Goal: Use online tool/utility: Utilize a website feature to perform a specific function

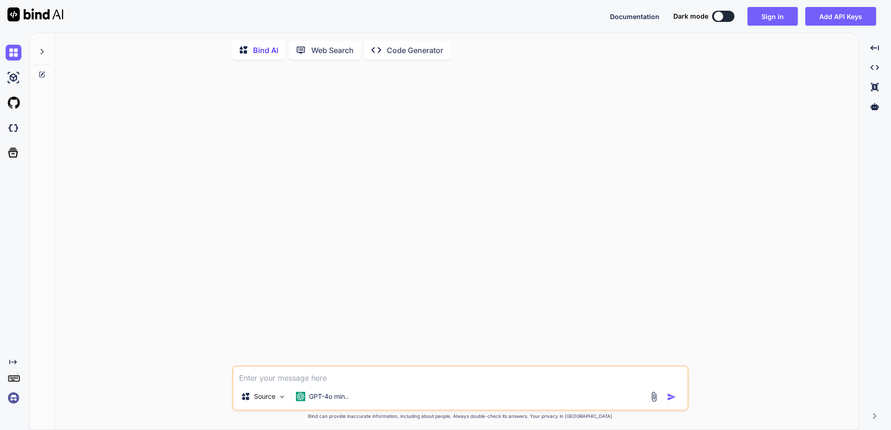
type textarea "x"
click at [765, 17] on button "Sign in" at bounding box center [772, 16] width 50 height 19
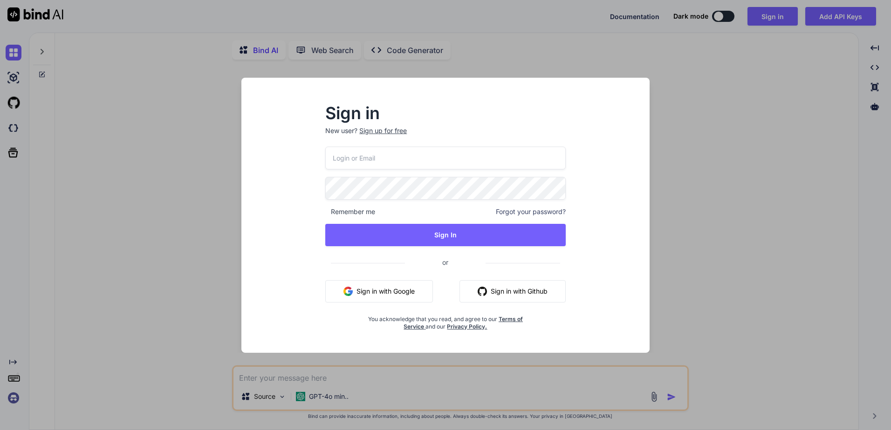
click at [387, 159] on input "email" at bounding box center [445, 158] width 240 height 23
type input "[EMAIL_ADDRESS][DOMAIN_NAME]"
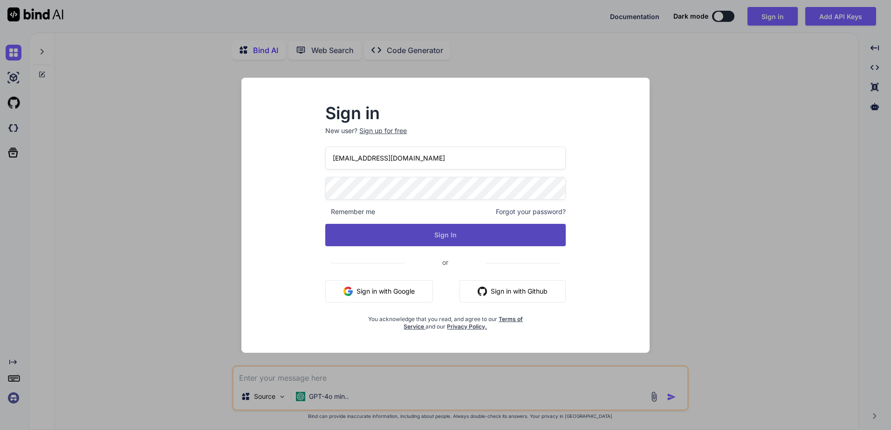
click at [444, 231] on button "Sign In" at bounding box center [445, 235] width 240 height 22
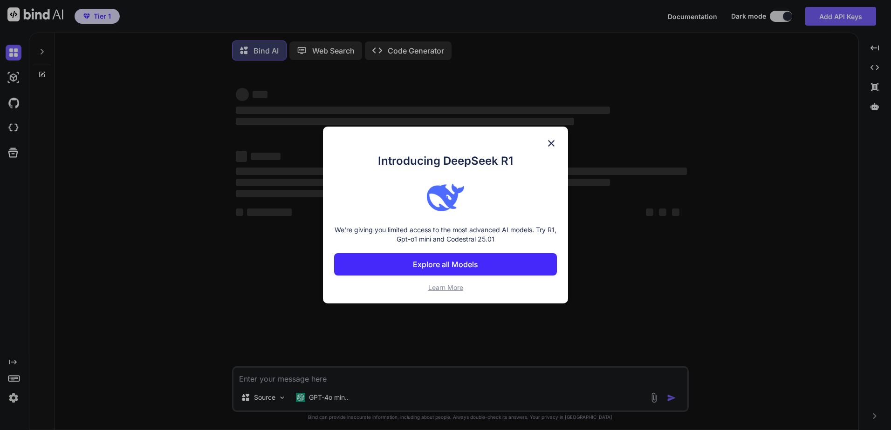
type textarea "x"
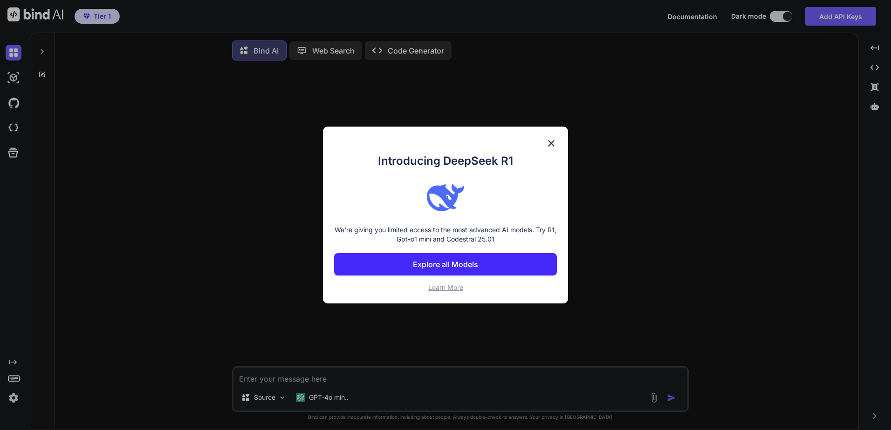
click at [554, 145] on img at bounding box center [550, 143] width 11 height 11
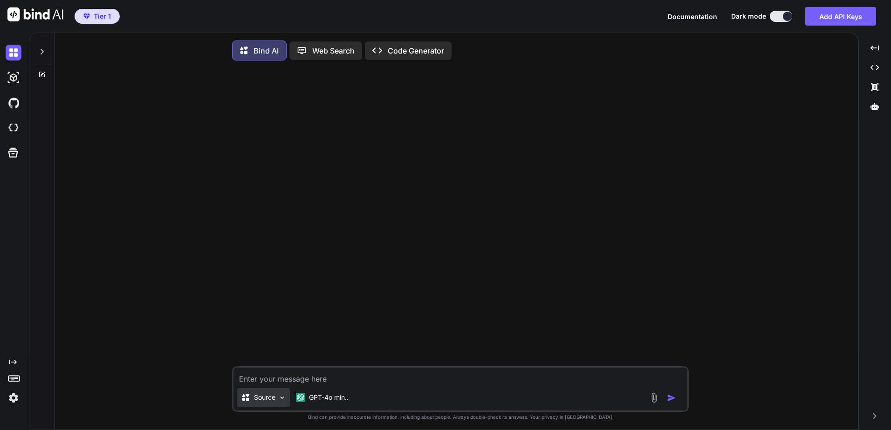
click at [282, 401] on img at bounding box center [282, 398] width 8 height 8
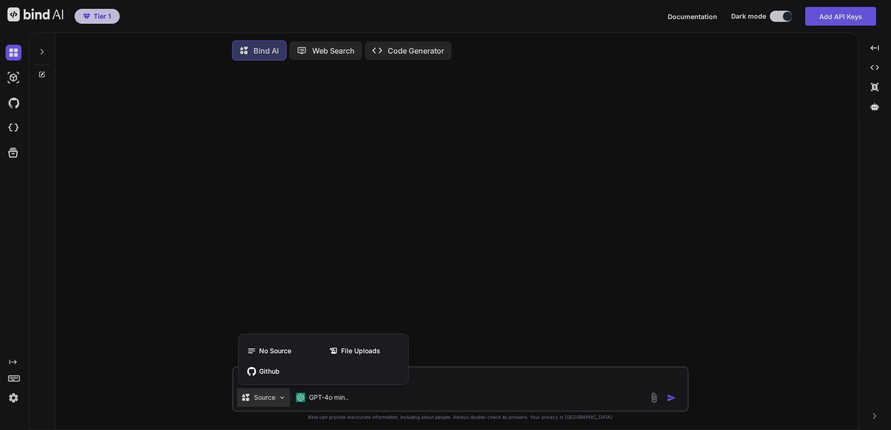
click at [489, 279] on div at bounding box center [445, 215] width 891 height 430
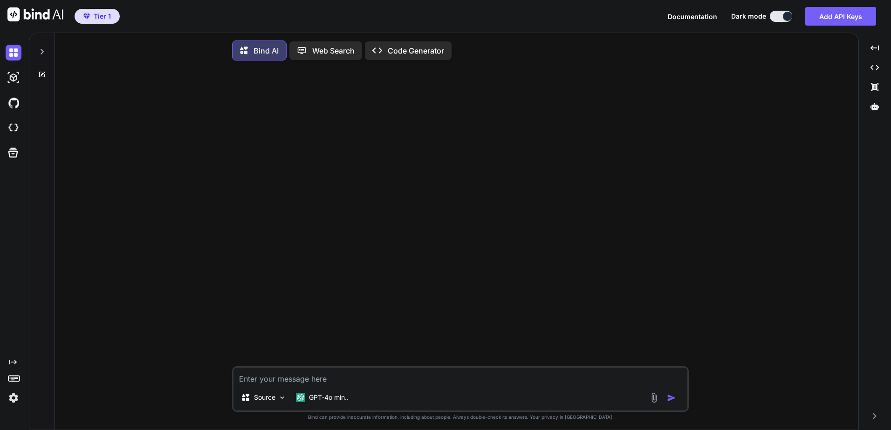
click at [397, 50] on p "Code Generator" at bounding box center [415, 50] width 56 height 11
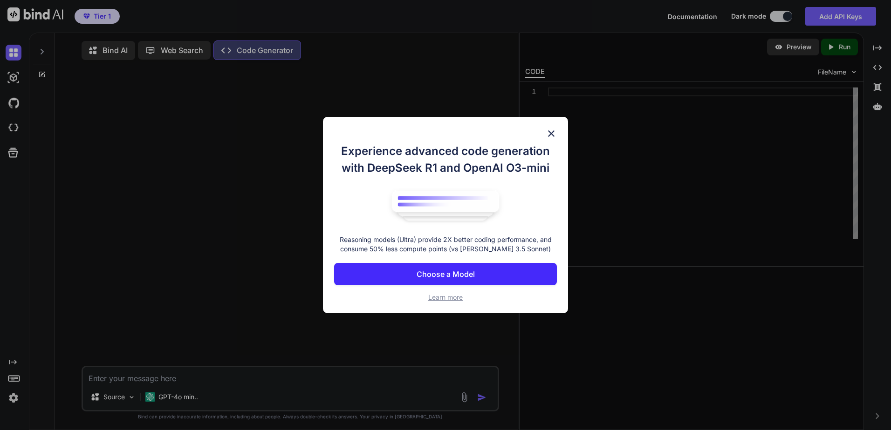
click at [452, 274] on p "Choose a Model" at bounding box center [445, 274] width 58 height 11
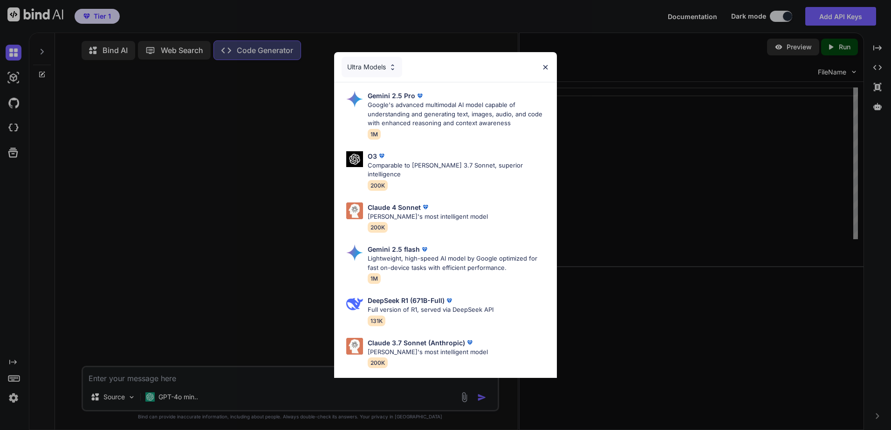
click at [544, 66] on img at bounding box center [545, 67] width 8 height 8
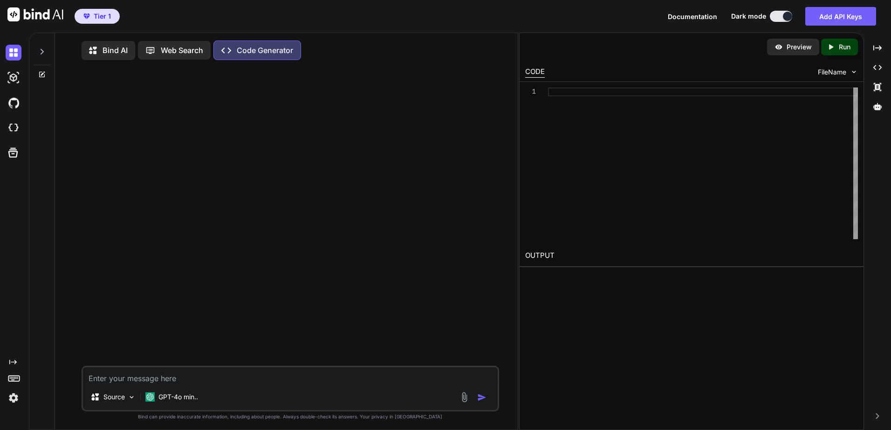
click at [167, 379] on textarea at bounding box center [290, 375] width 415 height 17
click at [135, 79] on div at bounding box center [290, 217] width 415 height 299
click at [108, 382] on textarea at bounding box center [290, 375] width 415 height 17
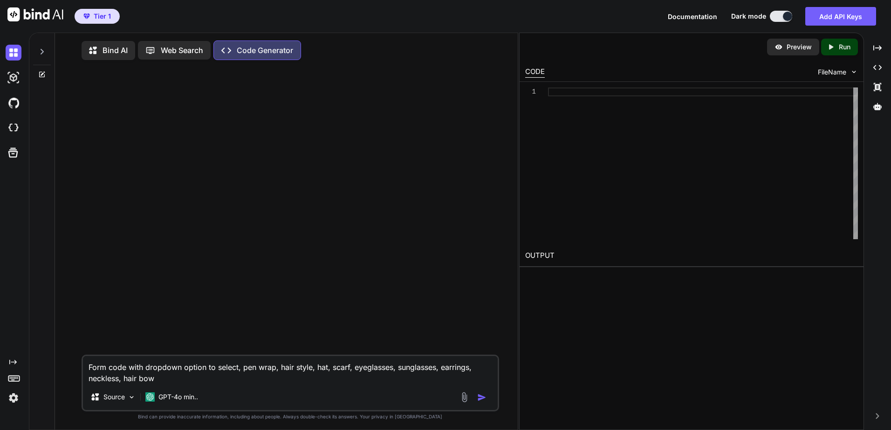
click at [123, 384] on textarea "Form code with dropdown option to select, pen wrap, hair style, hat, scarf, eye…" at bounding box center [290, 370] width 415 height 28
click at [172, 378] on textarea "Form code with dropdown option to select, pen wrap, hair style, hat, scarf, eye…" at bounding box center [290, 370] width 415 height 28
click at [169, 384] on textarea "Form code with dropdown option to select, pen wrap, hair style, hat, scarf, eye…" at bounding box center [290, 370] width 415 height 28
type textarea "Form code with dropdown option to select, pen wrap, hair style, hat, scarf, eye…"
click at [131, 400] on img at bounding box center [132, 398] width 8 height 8
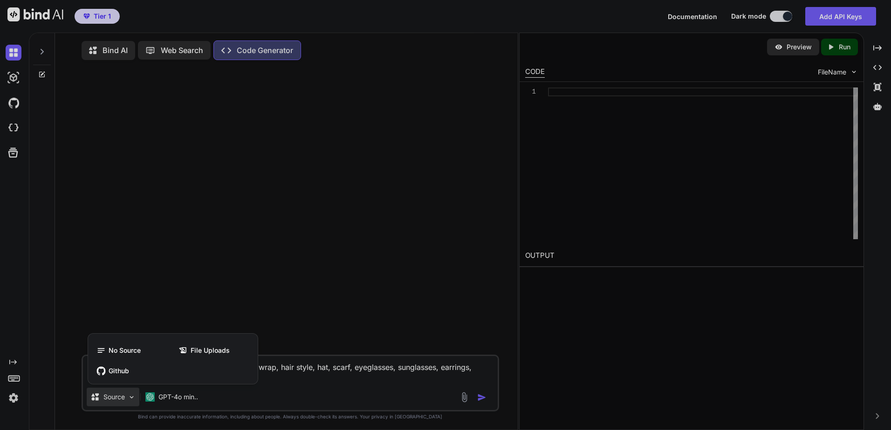
click at [131, 400] on div at bounding box center [445, 215] width 891 height 430
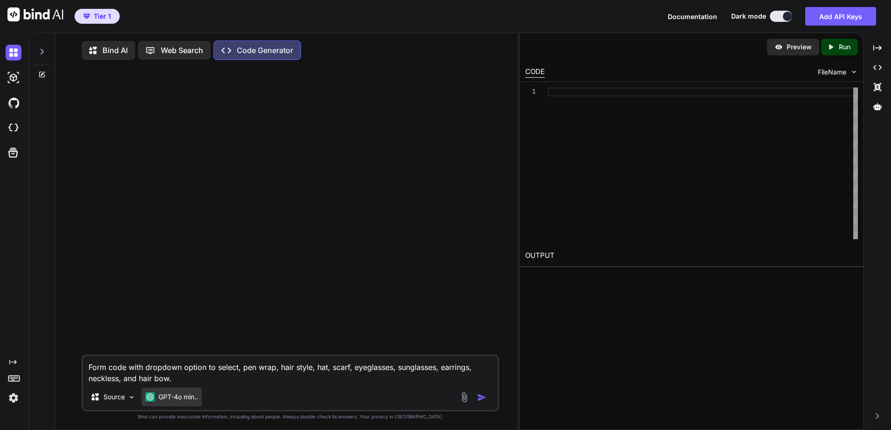
click at [189, 397] on p "GPT-4o min.." at bounding box center [178, 397] width 40 height 9
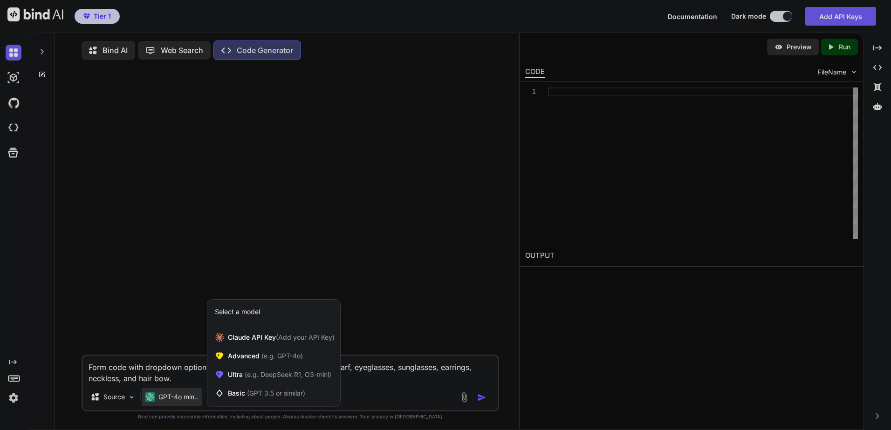
click at [380, 294] on div at bounding box center [445, 215] width 891 height 430
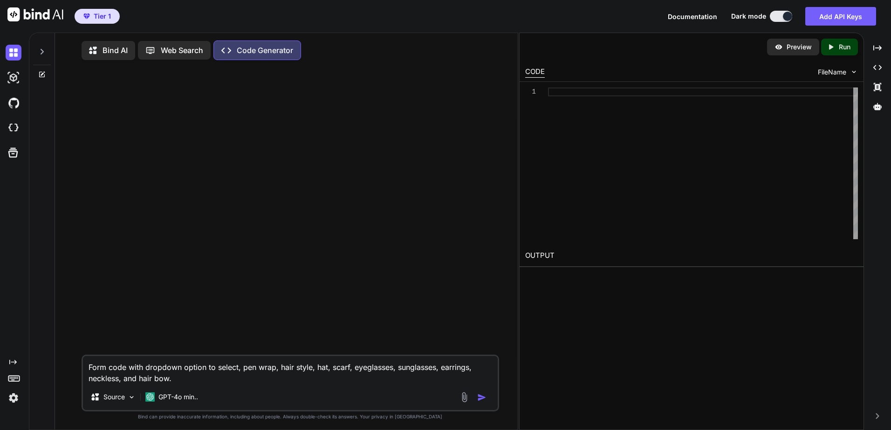
click at [479, 401] on img "button" at bounding box center [481, 397] width 9 height 9
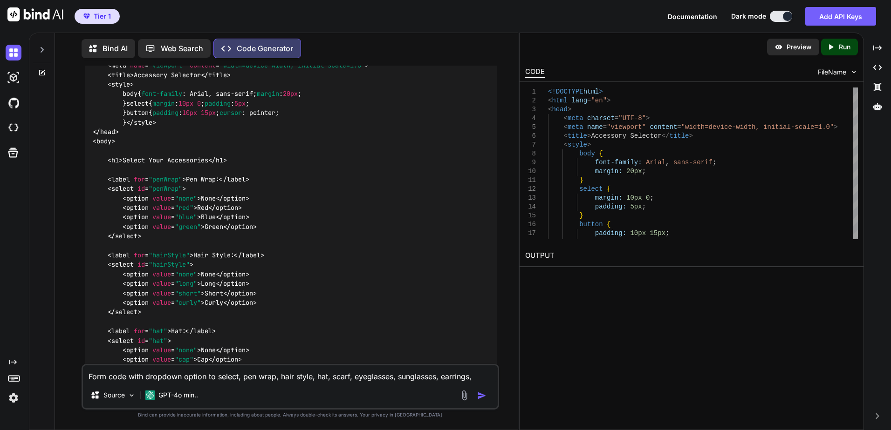
scroll to position [140, 0]
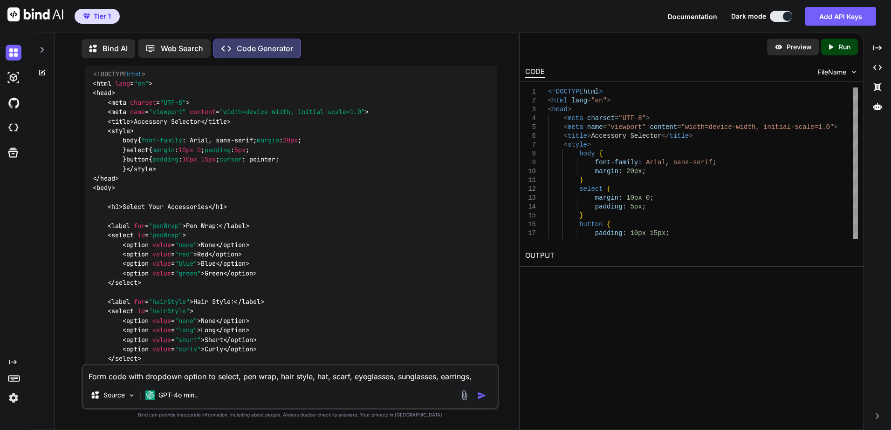
click at [847, 46] on p "Run" at bounding box center [844, 46] width 12 height 9
click at [591, 280] on link "[URL][DOMAIN_NAME]" at bounding box center [562, 277] width 75 height 9
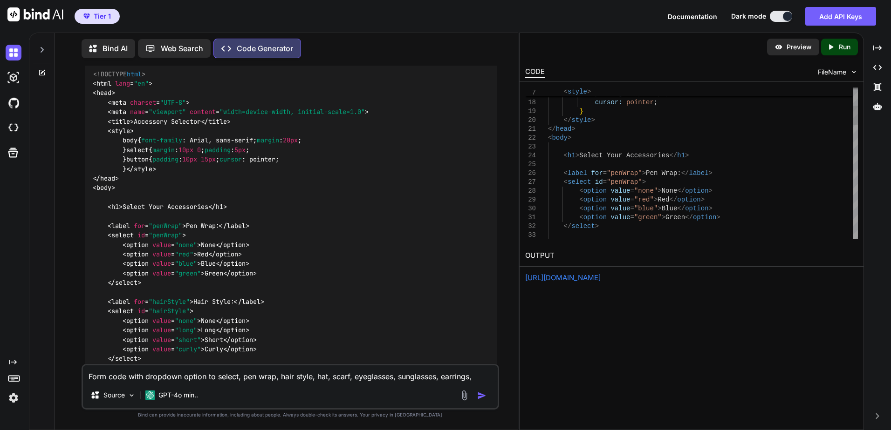
scroll to position [0, 0]
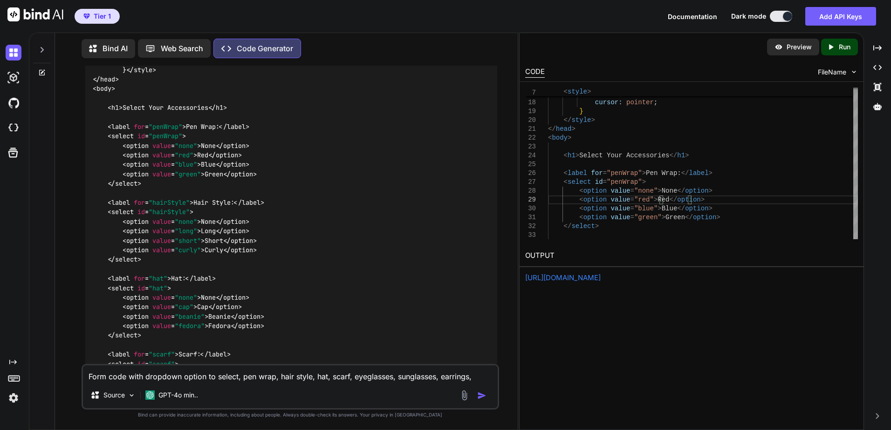
scroll to position [279, 0]
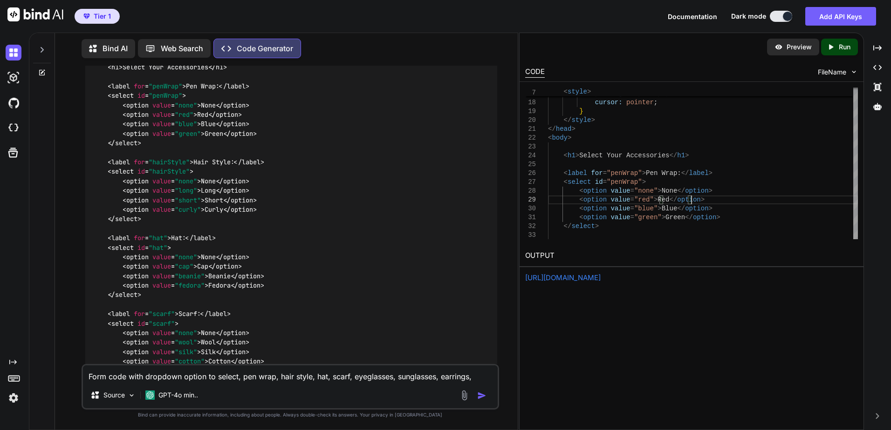
click at [242, 119] on span "</ option >" at bounding box center [225, 114] width 34 height 8
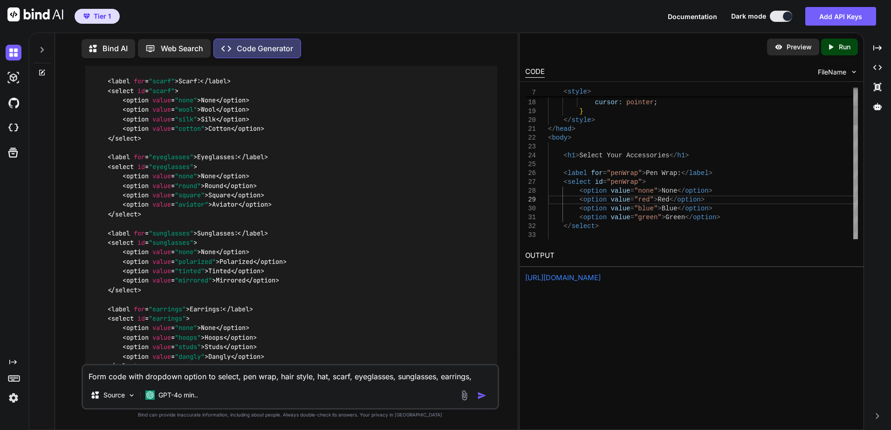
scroll to position [0, 0]
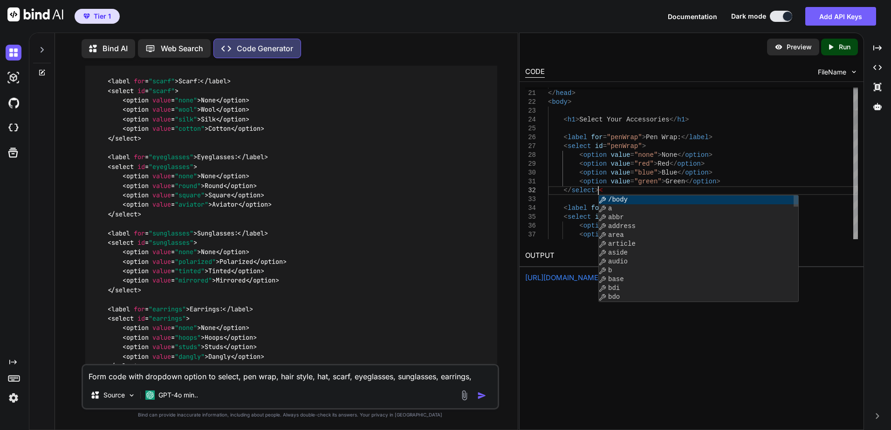
scroll to position [17, 0]
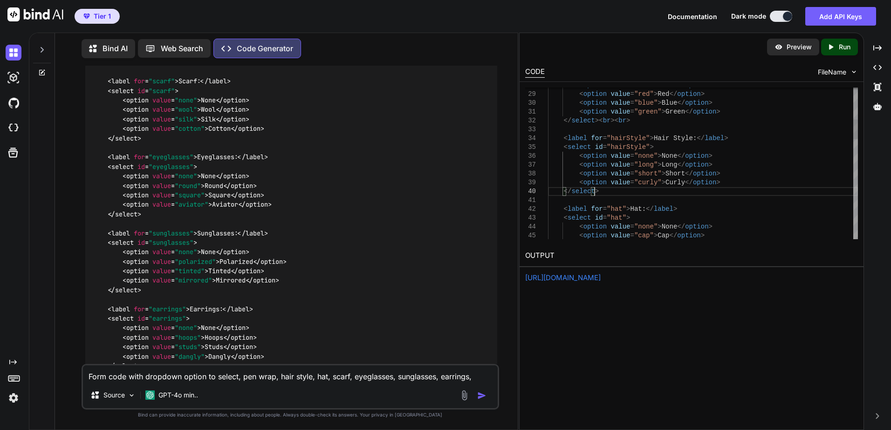
click at [601, 190] on div "< option value = "none" > None </ option > < option value = "red" > Red </ opti…" at bounding box center [703, 426] width 310 height 1168
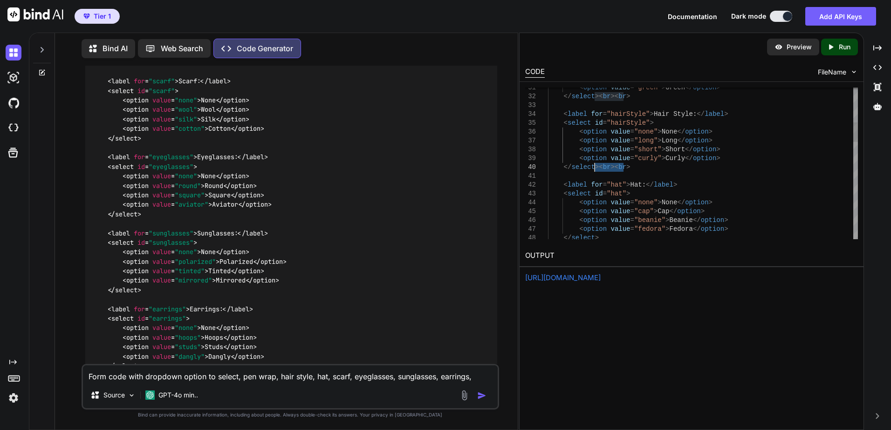
drag, startPoint x: 625, startPoint y: 169, endPoint x: 595, endPoint y: 169, distance: 29.8
click at [595, 169] on div "< option value = "green" > Green </ option > </ select >< br >< br > < label fo…" at bounding box center [703, 402] width 310 height 1168
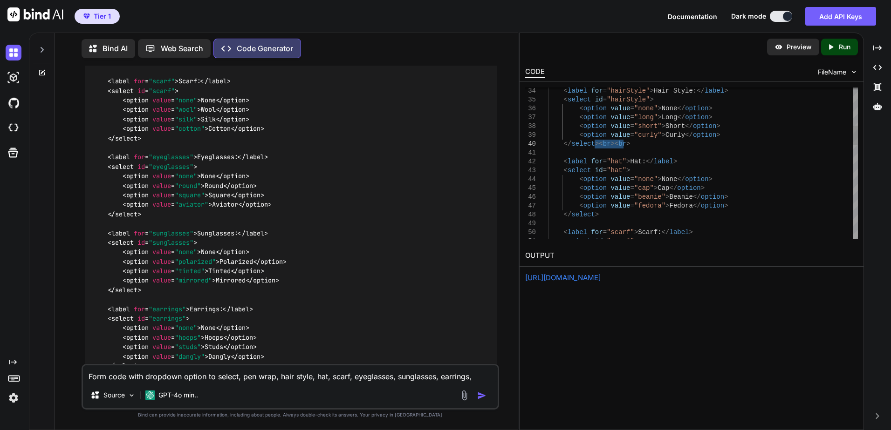
click at [613, 218] on div "< label for = "hairStyle" > Hair Style: </ label > < select id = "hairStyle" > …" at bounding box center [703, 379] width 310 height 1168
click at [604, 214] on div "< label for = "hairStyle" > Hair Style: </ label > < select id = "hairStyle" > …" at bounding box center [703, 379] width 310 height 1168
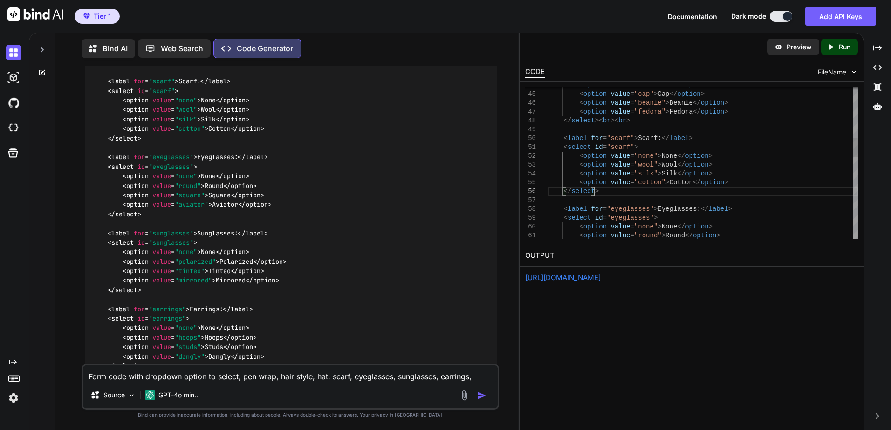
click at [604, 195] on div "< option value = "none" > None </ option > < option value = "cap" > Cap </ opti…" at bounding box center [703, 285] width 310 height 1168
click at [608, 190] on div "< option value = "none" > None </ option > < option value = "wool" > Wool </ op…" at bounding box center [703, 214] width 310 height 1168
click at [616, 194] on div "< option value = "none" > None </ option > < option value = "round" > Round </ …" at bounding box center [703, 143] width 310 height 1168
click at [610, 190] on div "< option value = "none" > None </ option > < option value = "polarized" > Polar…" at bounding box center [703, 72] width 310 height 1168
click at [624, 192] on div "< option value = "none" > None </ option > < option value = "hoops" > Hoops </ …" at bounding box center [703, 1] width 310 height 1168
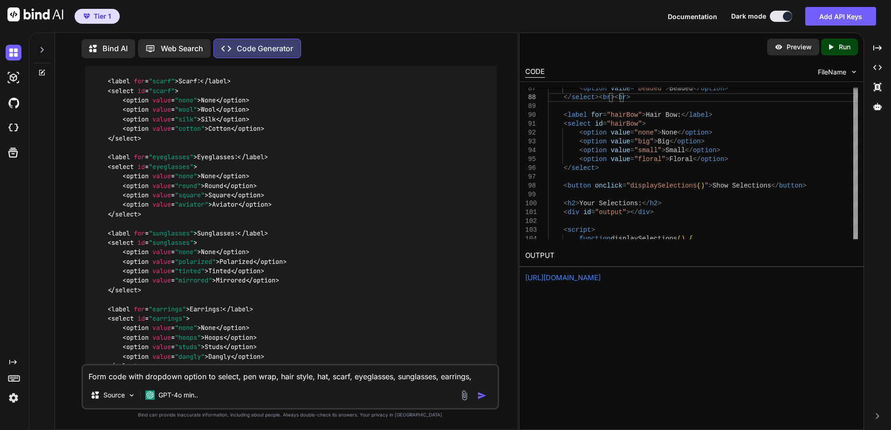
type textarea "<label for="necklace">Necklace:</label> <select id="necklace"> <option value="n…"
click at [833, 47] on icon "Created with Pixso." at bounding box center [830, 47] width 8 height 8
click at [600, 275] on link "[URL][DOMAIN_NAME]" at bounding box center [562, 277] width 75 height 9
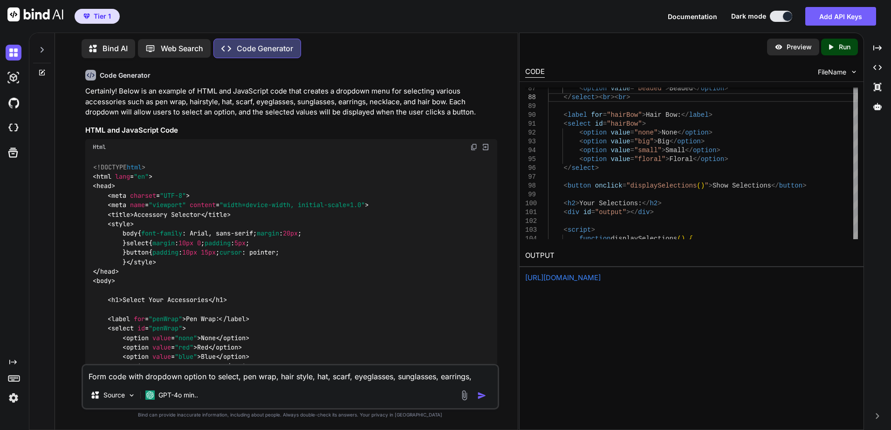
scroll to position [0, 0]
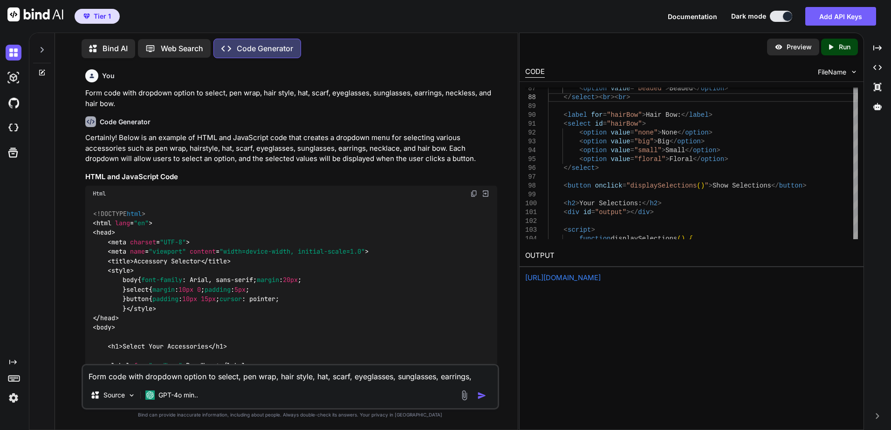
click at [88, 93] on p "Form code with dropdown option to select, pen wrap, hair style, hat, scarf, eye…" at bounding box center [291, 98] width 412 height 21
click at [92, 93] on p "Form code with dropdown option to select, pen wrap, hair style, hat, scarf, eye…" at bounding box center [291, 98] width 412 height 21
click at [147, 99] on p "Form code with dropdown option to select, pen wrap, hair style, hat, scarf, eye…" at bounding box center [291, 98] width 412 height 21
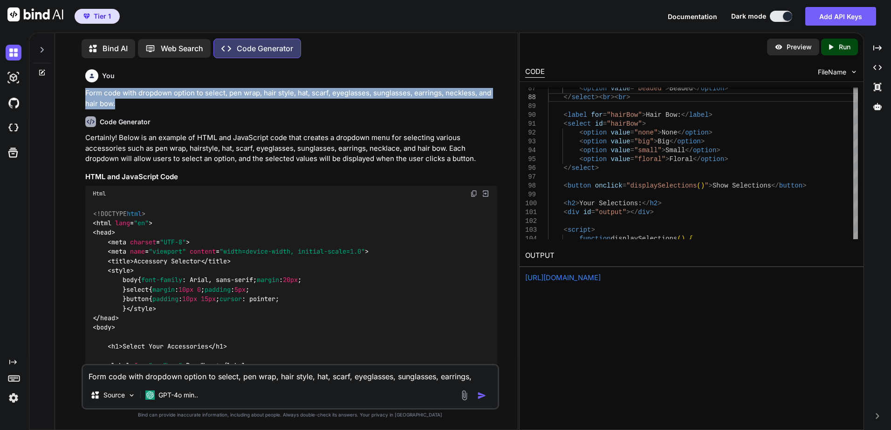
drag, startPoint x: 130, startPoint y: 105, endPoint x: 78, endPoint y: 95, distance: 52.6
click at [78, 95] on div "You Form code with dropdown option to select, pen wrap, hair style, hat, scarf,…" at bounding box center [289, 248] width 455 height 364
copy p "Form code with dropdown option to select, pen wrap, hair style, hat, scarf, eye…"
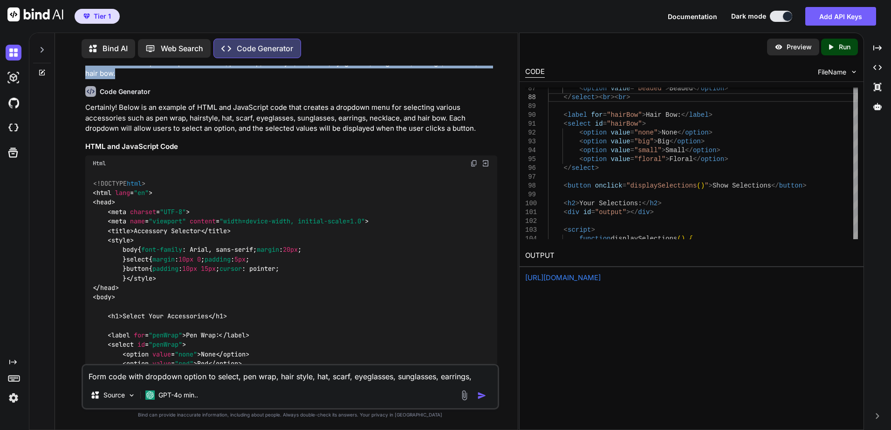
scroll to position [93, 0]
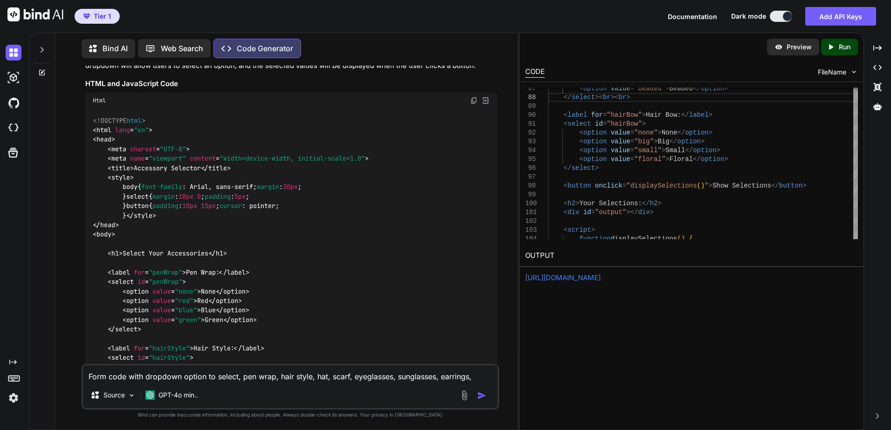
click at [199, 380] on textarea "Form code with dropdown option to select, pen wrap, hair style, hat, scarf, eye…" at bounding box center [290, 374] width 415 height 17
drag, startPoint x: 197, startPoint y: 379, endPoint x: 42, endPoint y: 344, distance: 159.3
click at [42, 344] on div "Bind AI Web Search Created with Pixso. Code Generator You Form code with dropdo…" at bounding box center [273, 230] width 488 height 399
paste textarea "Form code with dropdown option to select, pen wrap, hair style, hat, scarf, eye…"
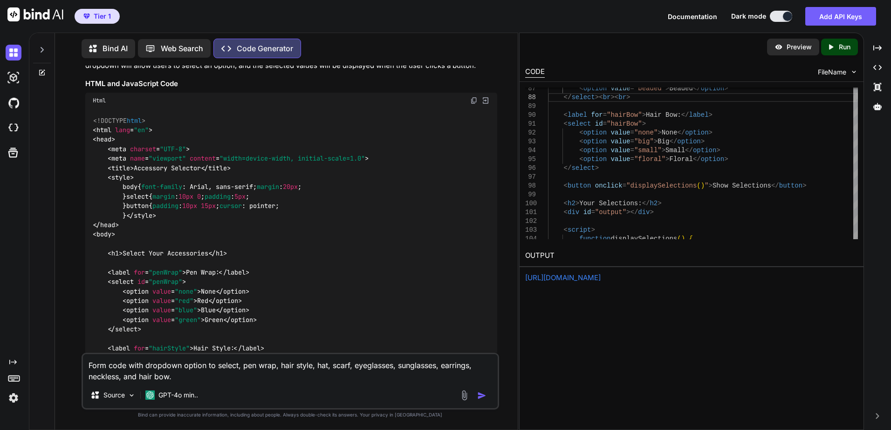
click at [88, 367] on textarea "Form code with dropdown option to select, pen wrap, hair style, hat, scarf, eye…" at bounding box center [290, 368] width 415 height 28
type textarea "Email Form with dropdown option to select, pen wrap, hair style, hat, scarf, ey…"
click at [482, 394] on img "button" at bounding box center [481, 395] width 9 height 9
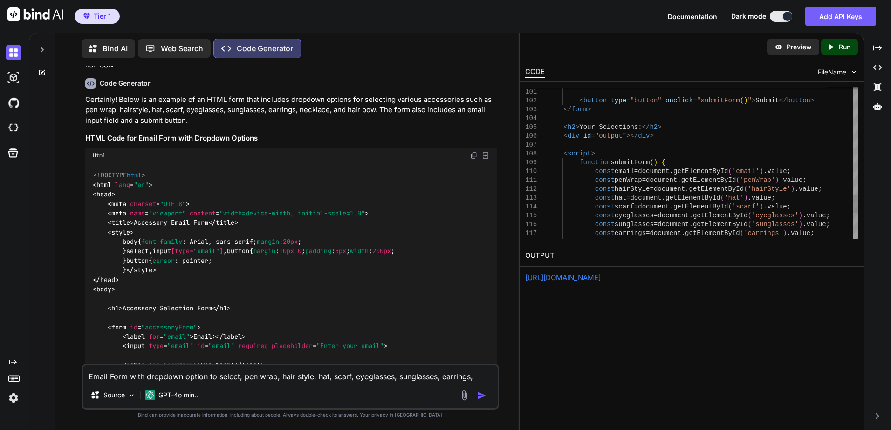
scroll to position [17, 0]
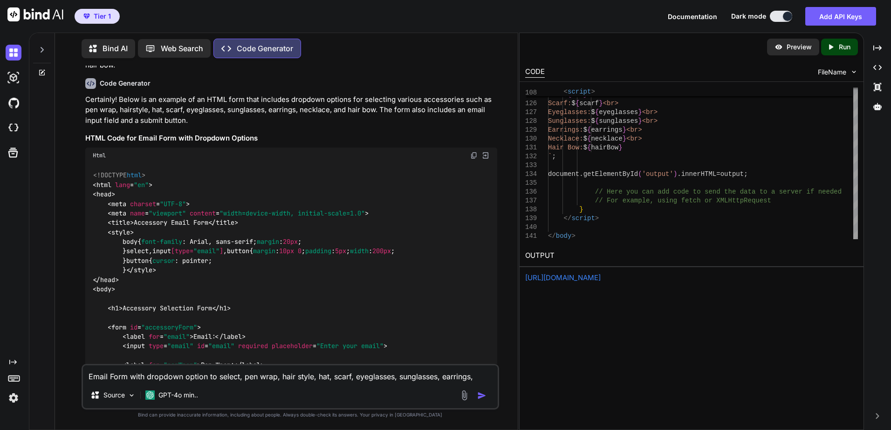
click at [594, 277] on link "[URL][DOMAIN_NAME]" at bounding box center [562, 277] width 75 height 9
click at [836, 47] on icon "Created with Pixso." at bounding box center [832, 47] width 12 height 8
click at [600, 279] on link "[URL][DOMAIN_NAME]" at bounding box center [562, 277] width 75 height 9
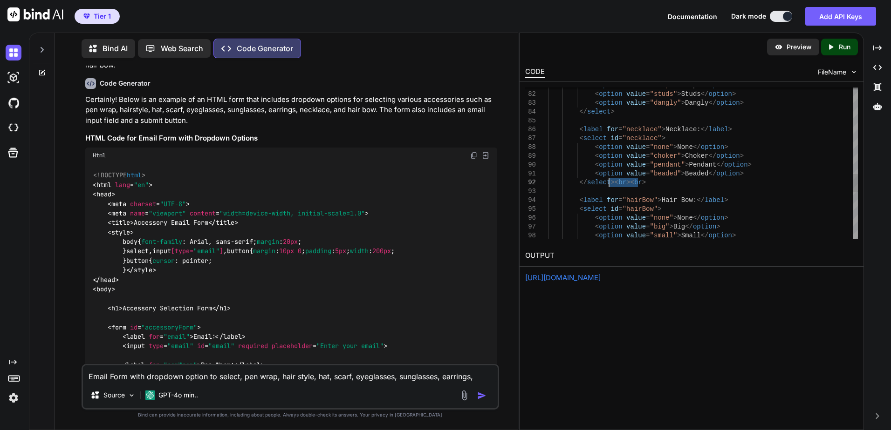
click at [652, 114] on div "< option value = "none" > None </ option > < option value = "big" > Big </ opti…" at bounding box center [703, 1] width 310 height 1257
click at [622, 112] on div "< option value = "choker" > Choker </ option > < option value = "pendant" > Pen…" at bounding box center [703, 72] width 310 height 1257
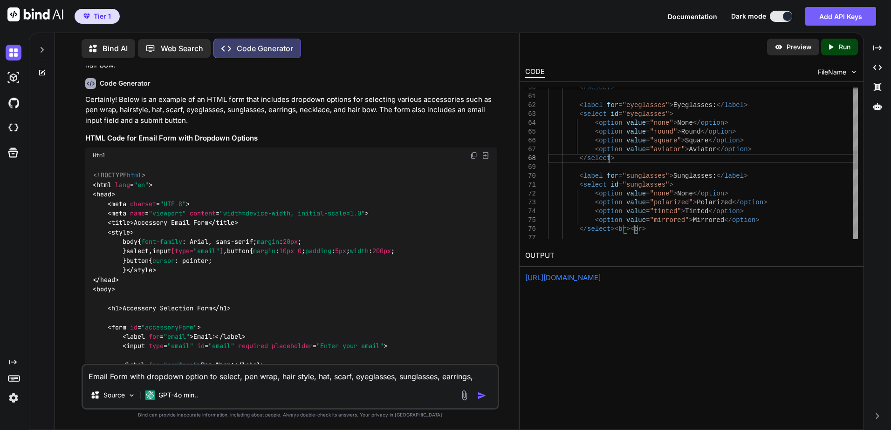
click at [619, 160] on div "</ select >< br >< br > < option value = "polarized" > Polarized </ option > < …" at bounding box center [703, 189] width 310 height 1257
click at [626, 160] on div "</ select >< br >< br > < option value = "round" > Round </ option > < option v…" at bounding box center [703, 259] width 310 height 1257
click at [625, 153] on div "</ select >< br >< br > < option value = "wool" > Wool </ option > < option val…" at bounding box center [703, 329] width 310 height 1257
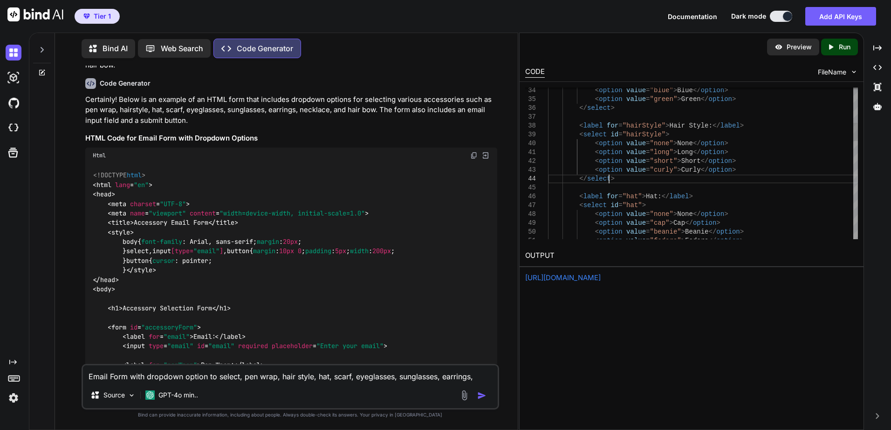
click at [619, 177] on div "< option value = "cap" > Cap </ option > < option value = "beanie" > Beanie </ …" at bounding box center [703, 422] width 310 height 1257
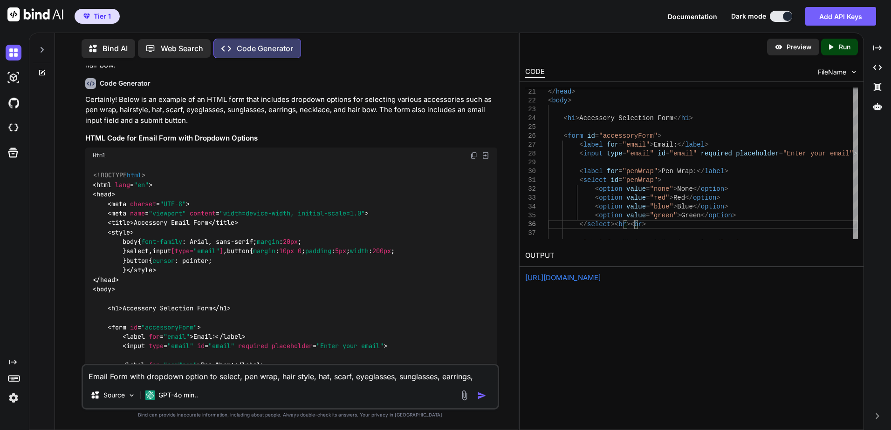
click at [839, 52] on div "Created with Pixso. Run" at bounding box center [839, 47] width 37 height 17
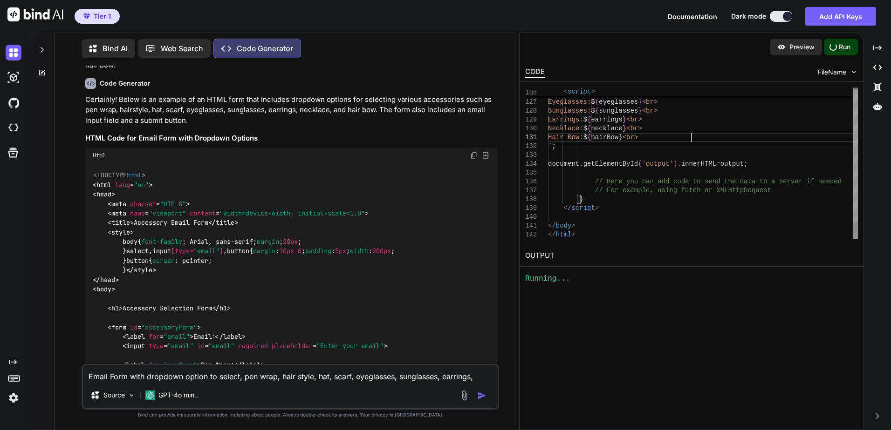
type textarea "Hair Bow: ${hairBow} `; document.getElementById('output').innerHTML = output; /…"
click at [839, 50] on p "Run" at bounding box center [844, 46] width 12 height 9
click at [594, 279] on div "Running..." at bounding box center [691, 278] width 333 height 11
click at [788, 49] on div "Preview" at bounding box center [795, 47] width 52 height 17
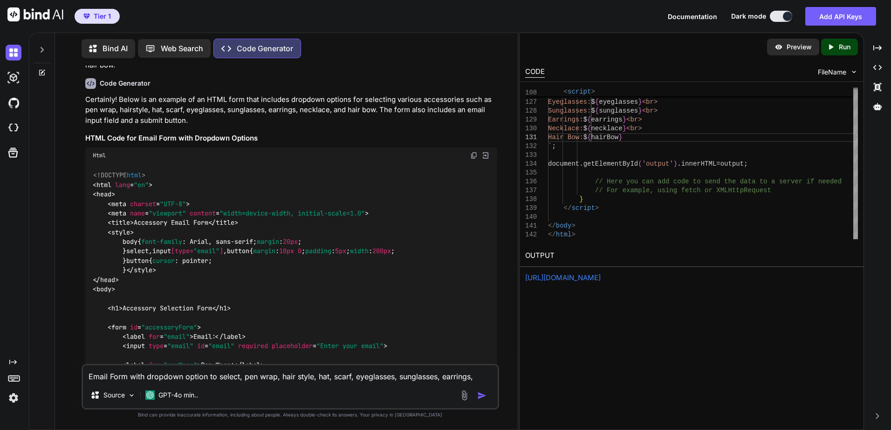
click at [600, 276] on link "[URL][DOMAIN_NAME]" at bounding box center [562, 277] width 75 height 9
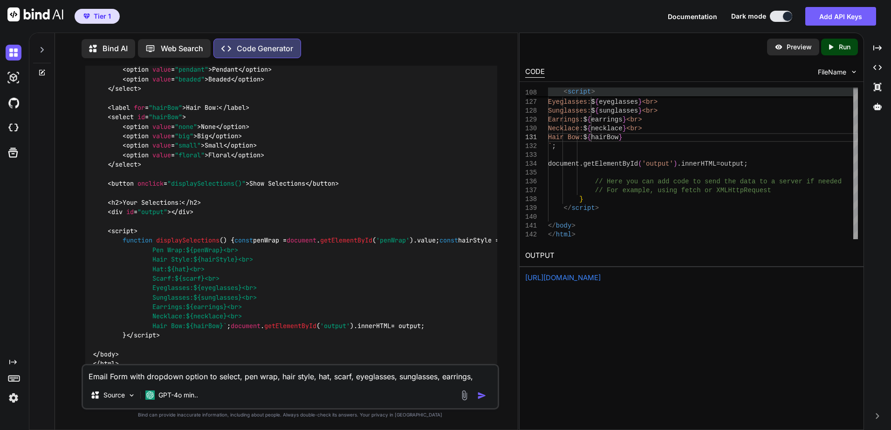
scroll to position [852, 0]
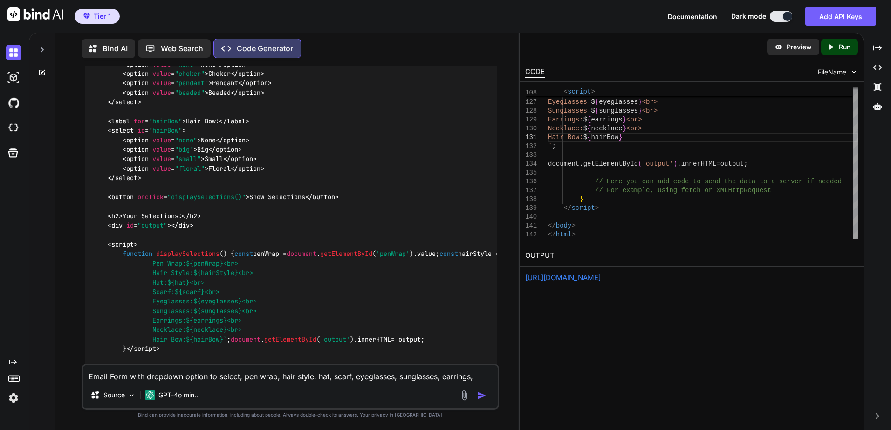
click at [775, 16] on button at bounding box center [780, 16] width 22 height 11
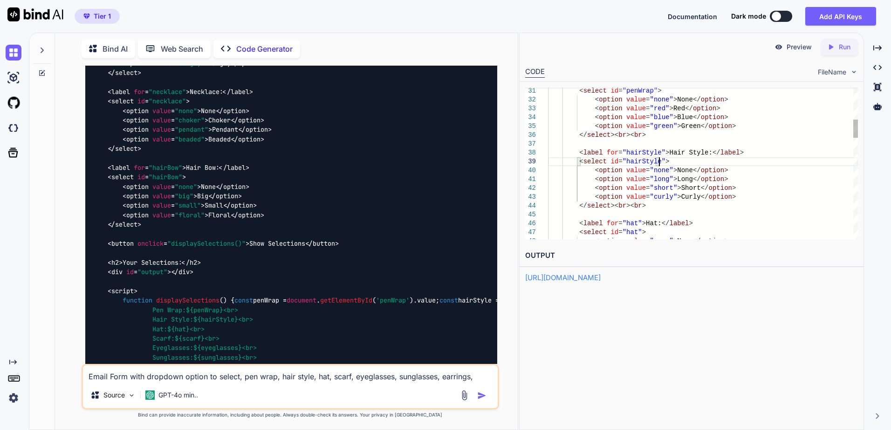
scroll to position [9, 0]
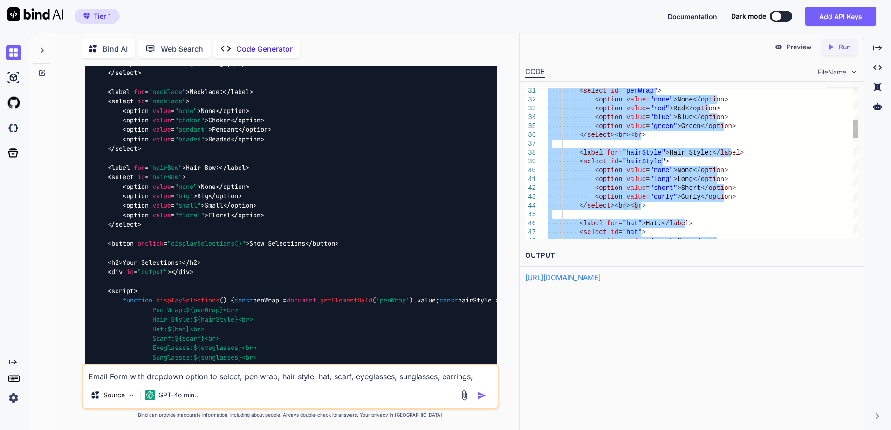
type textarea "<!DOCTYPE html> <html lang="en"> <head> <meta charset="UTF-8"> <meta name="view…"
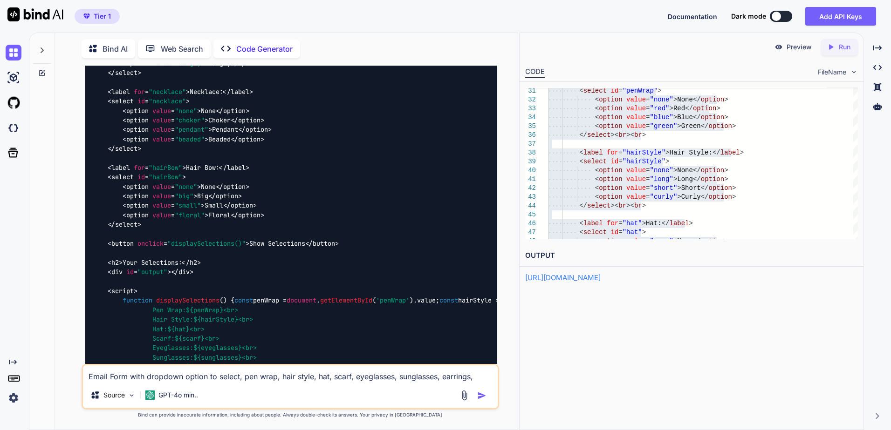
click at [43, 14] on img at bounding box center [35, 14] width 56 height 14
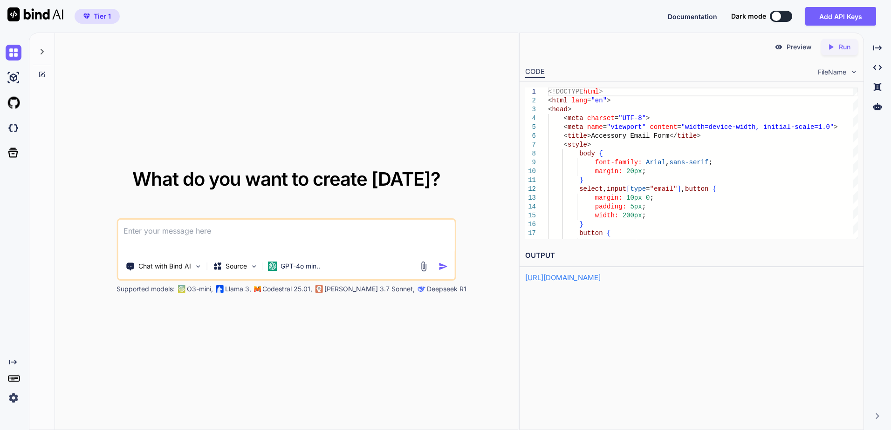
click at [497, 300] on div "What do you want to create [DATE]? Chat with Bind AI Source GPT-4o min.. Suppor…" at bounding box center [286, 232] width 462 height 398
